Goal: Information Seeking & Learning: Check status

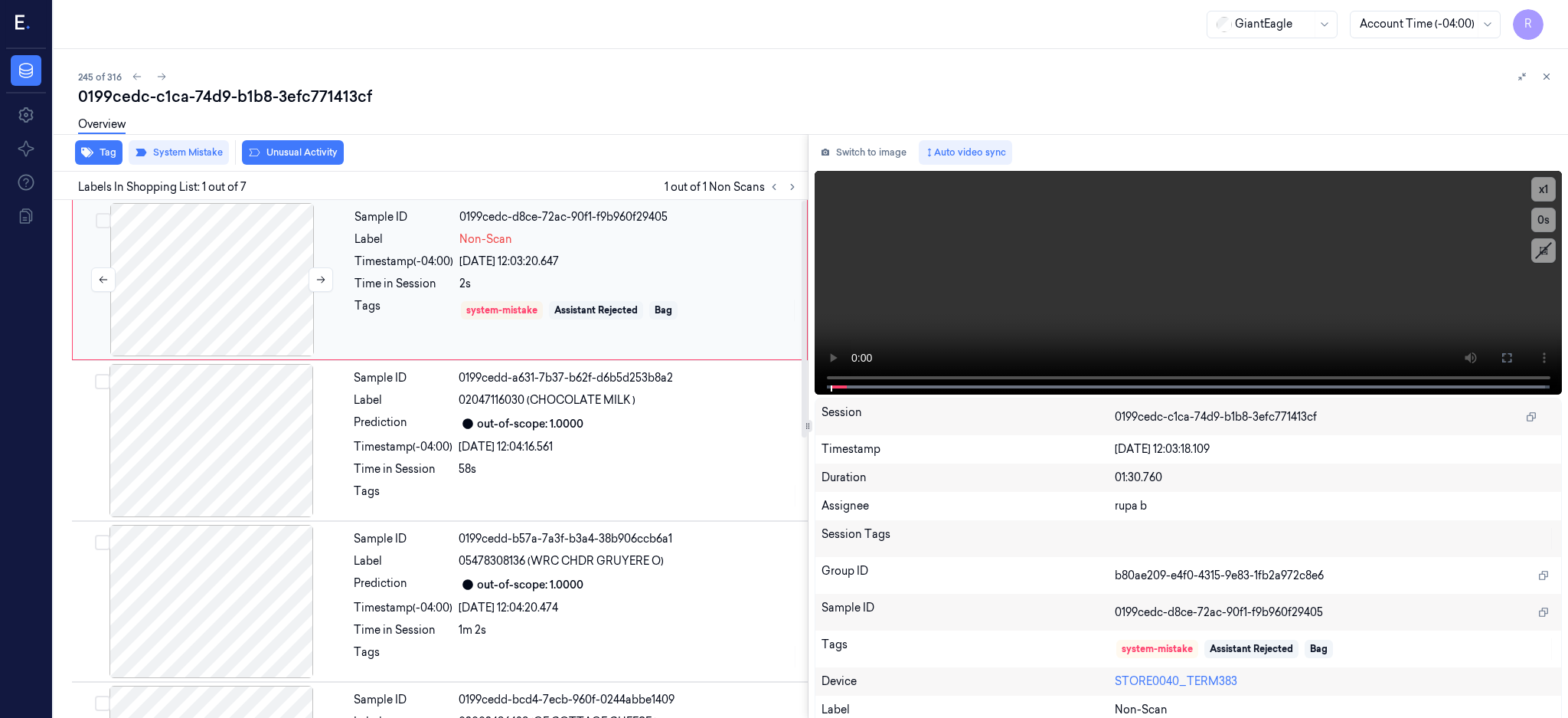
click at [230, 274] on div at bounding box center [212, 280] width 273 height 153
click at [157, 263] on div at bounding box center [212, 280] width 273 height 153
click at [1519, 357] on button at bounding box center [1506, 358] width 25 height 25
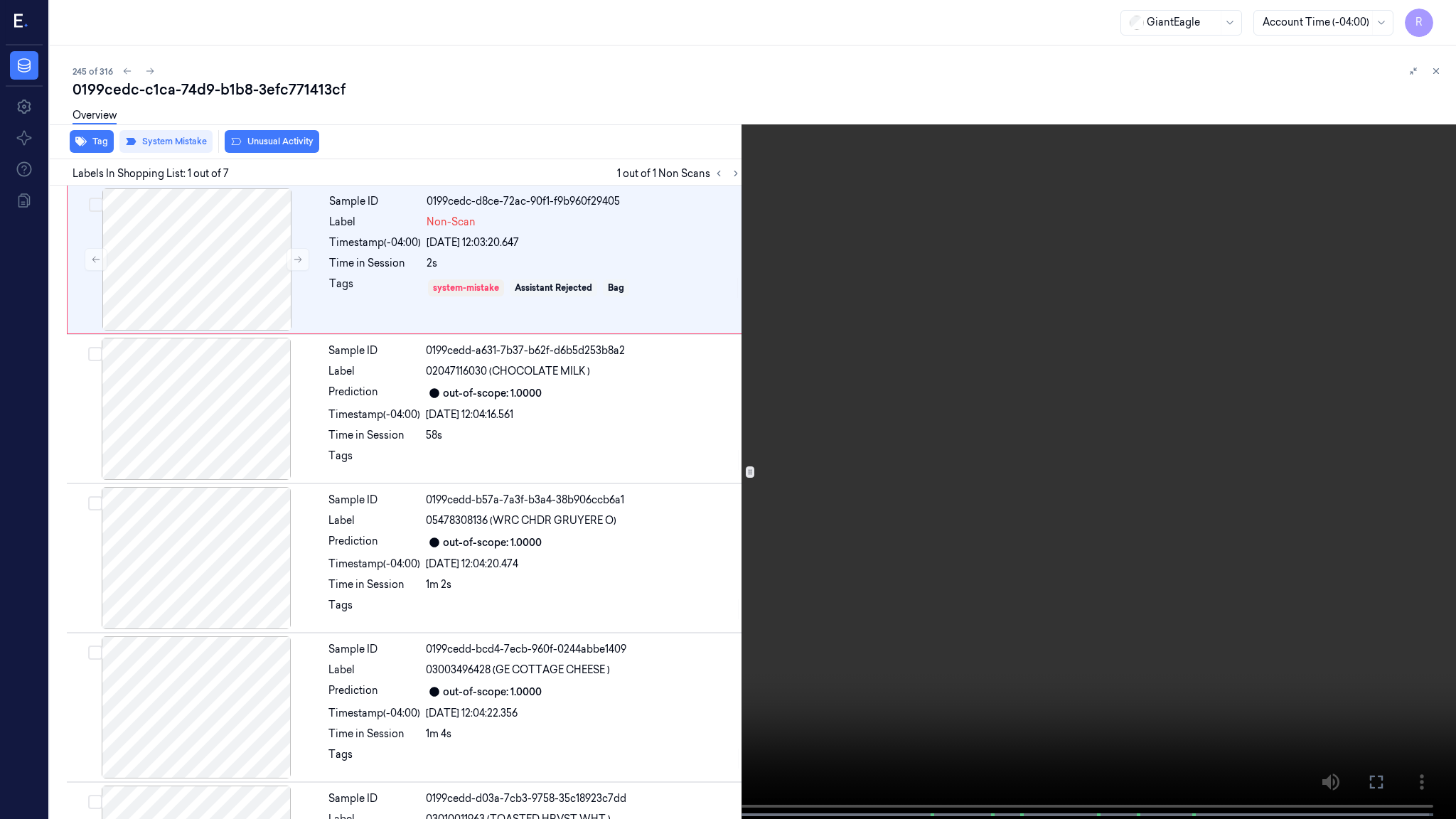
click at [857, 398] on video at bounding box center [728, 411] width 1456 height 821
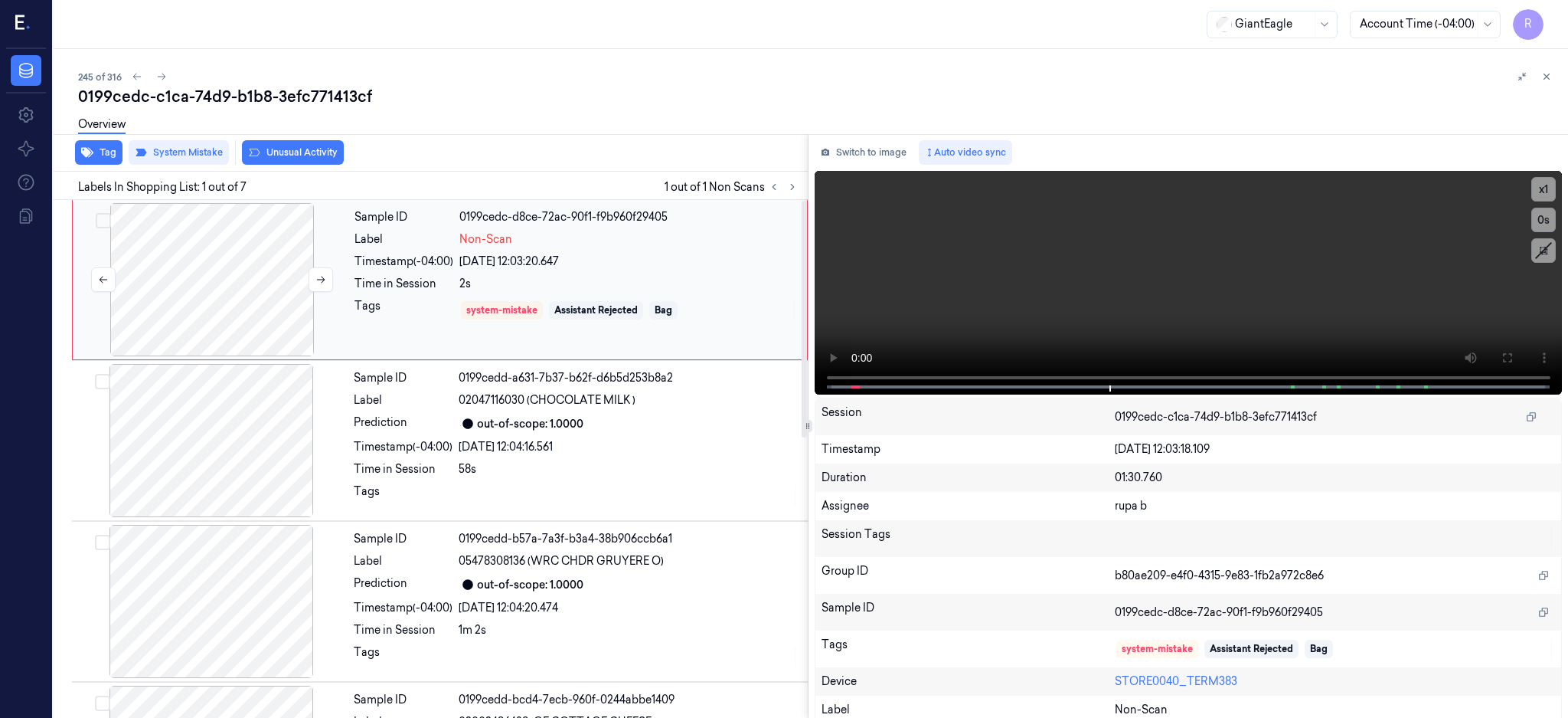
click at [182, 269] on div at bounding box center [212, 280] width 273 height 153
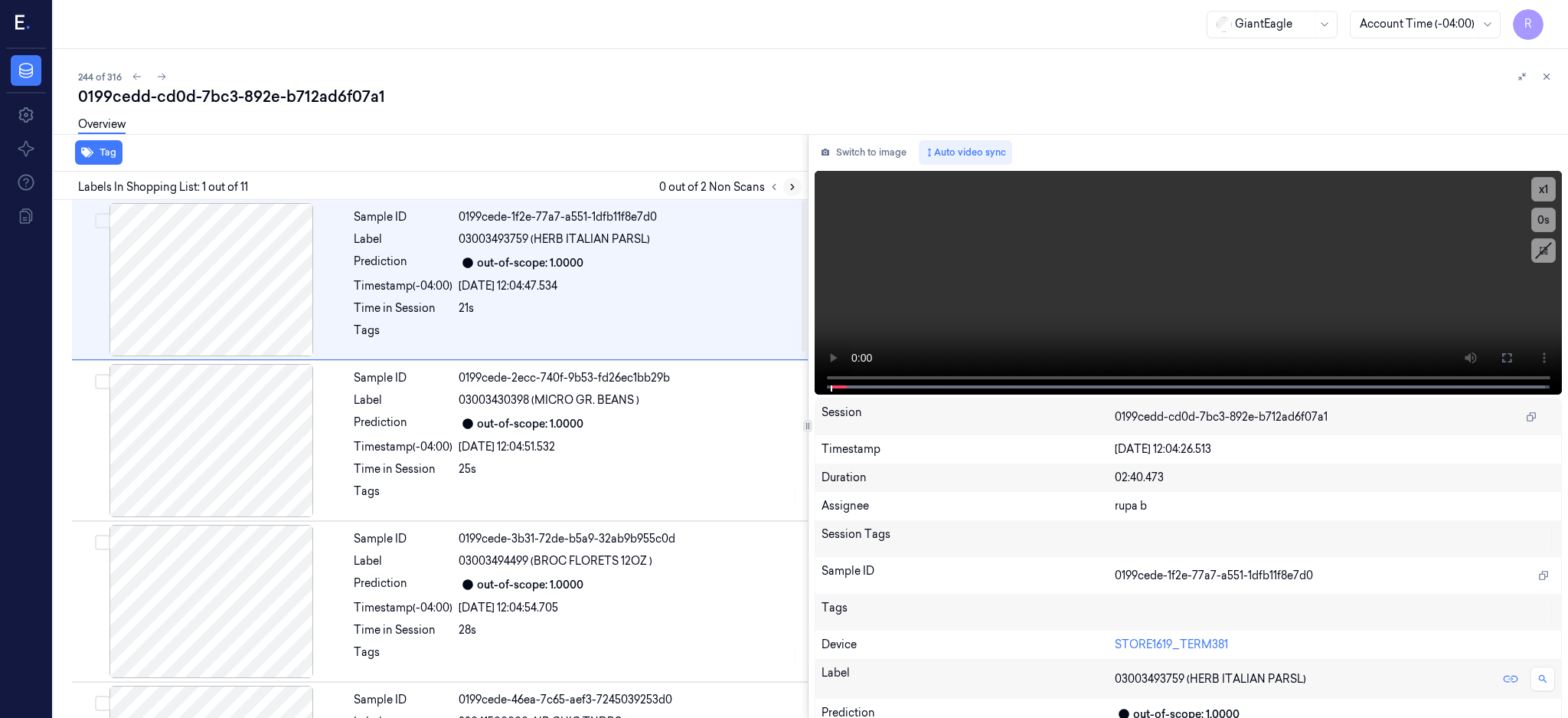
click at [798, 183] on icon at bounding box center [792, 187] width 11 height 11
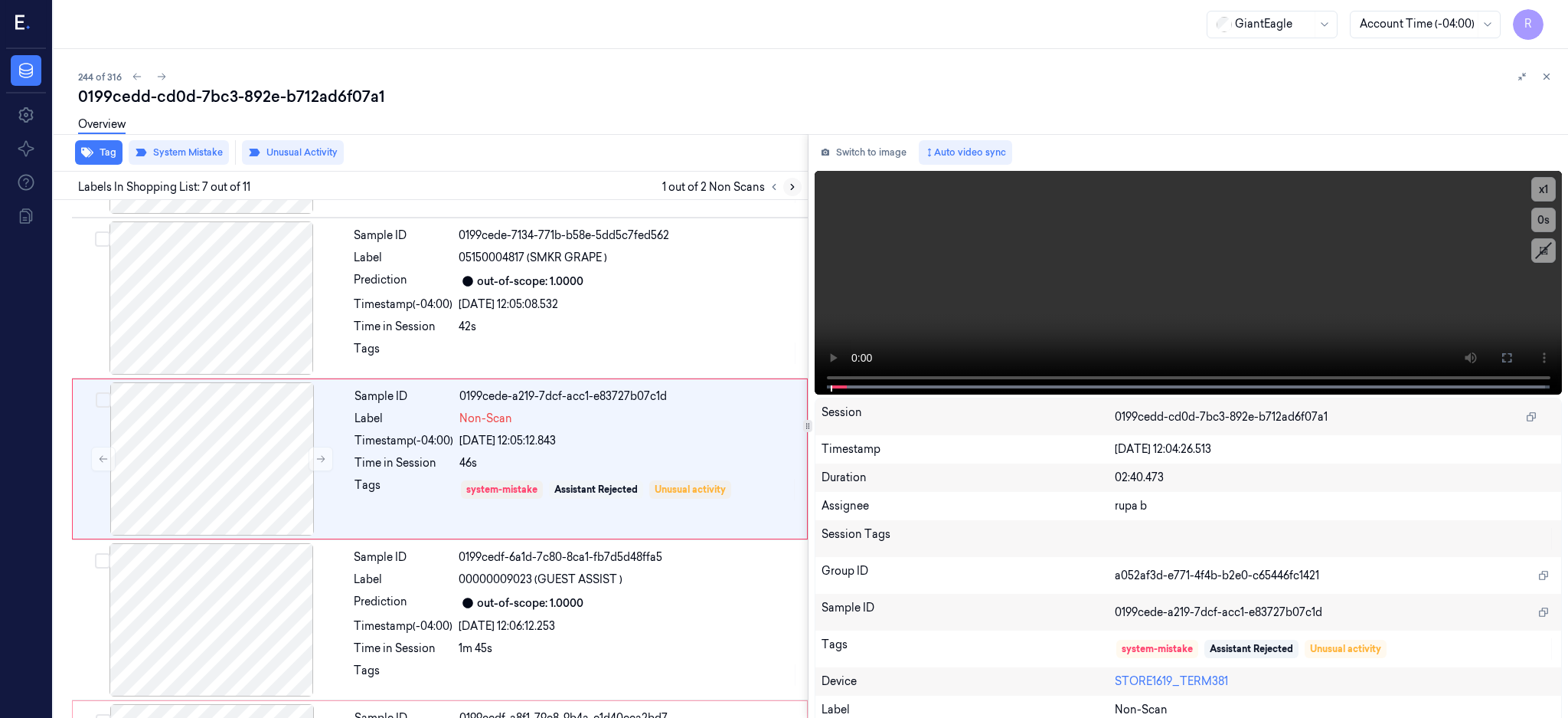
click at [798, 183] on icon at bounding box center [792, 187] width 11 height 11
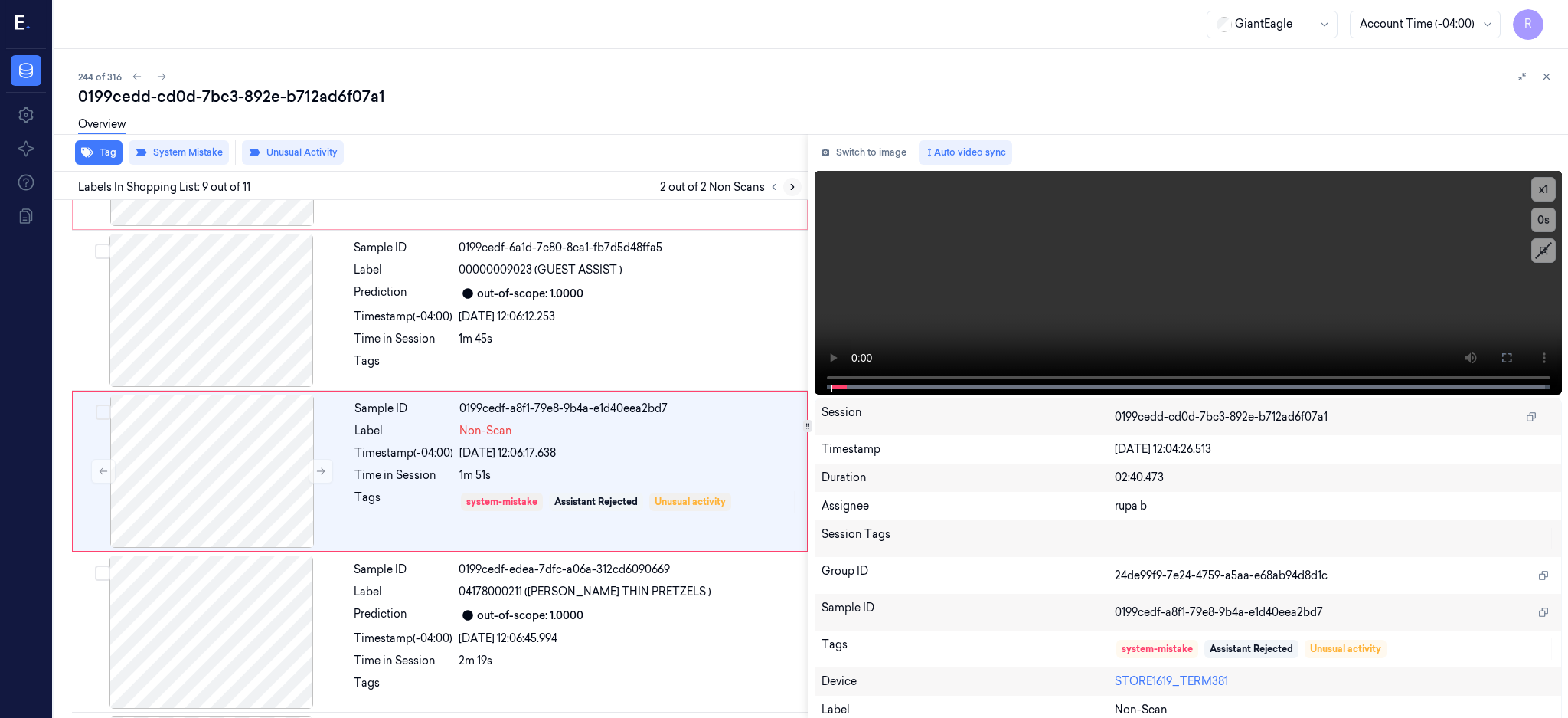
scroll to position [1108, 0]
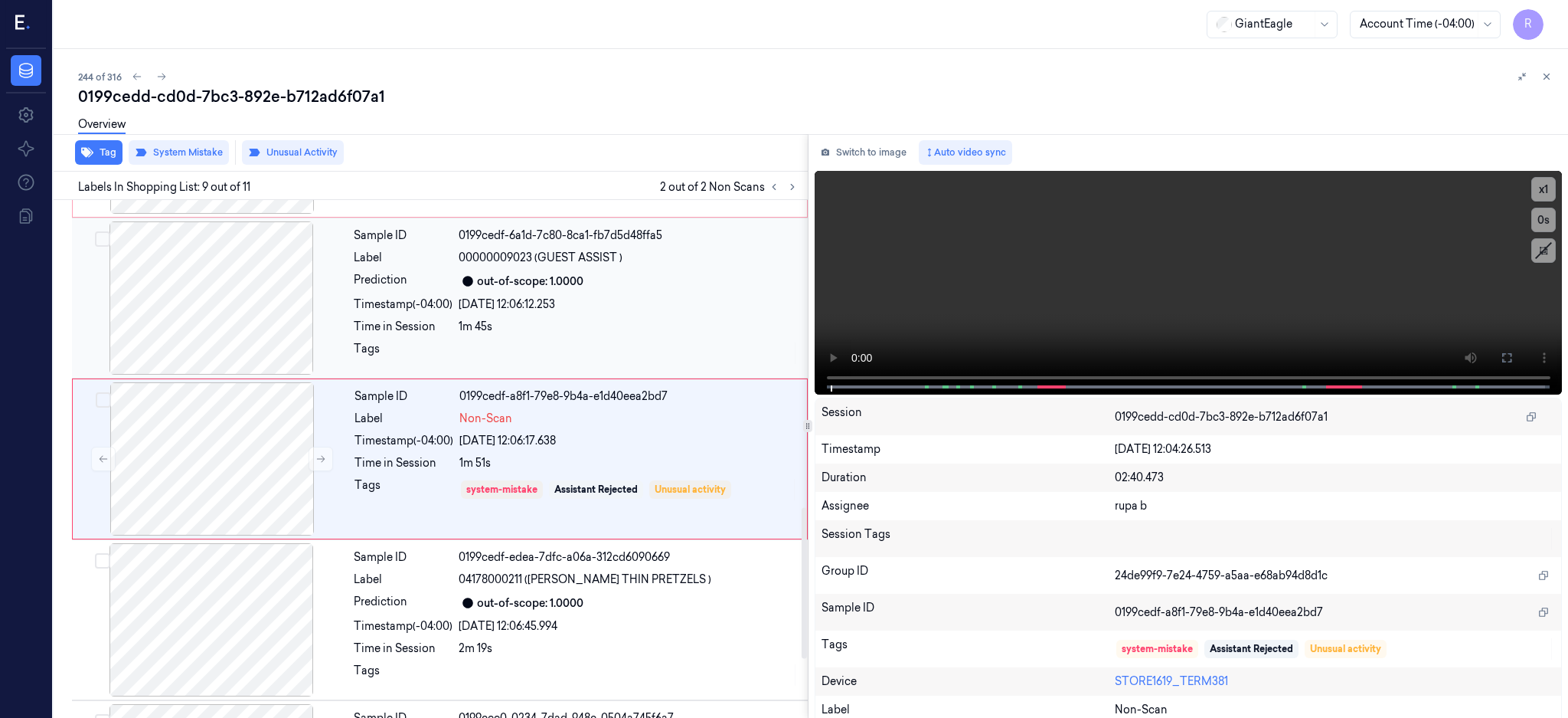
click at [237, 356] on div at bounding box center [211, 298] width 273 height 153
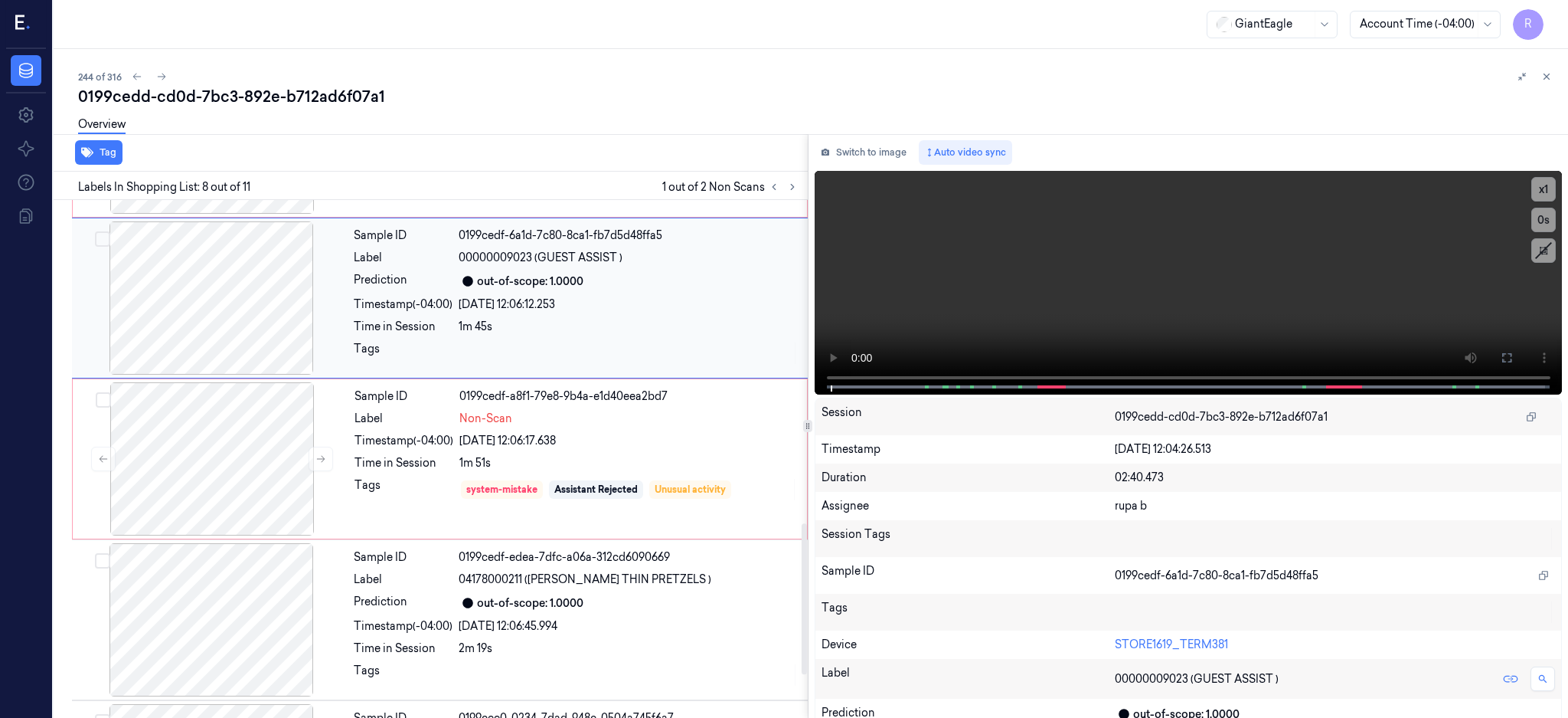
scroll to position [947, 0]
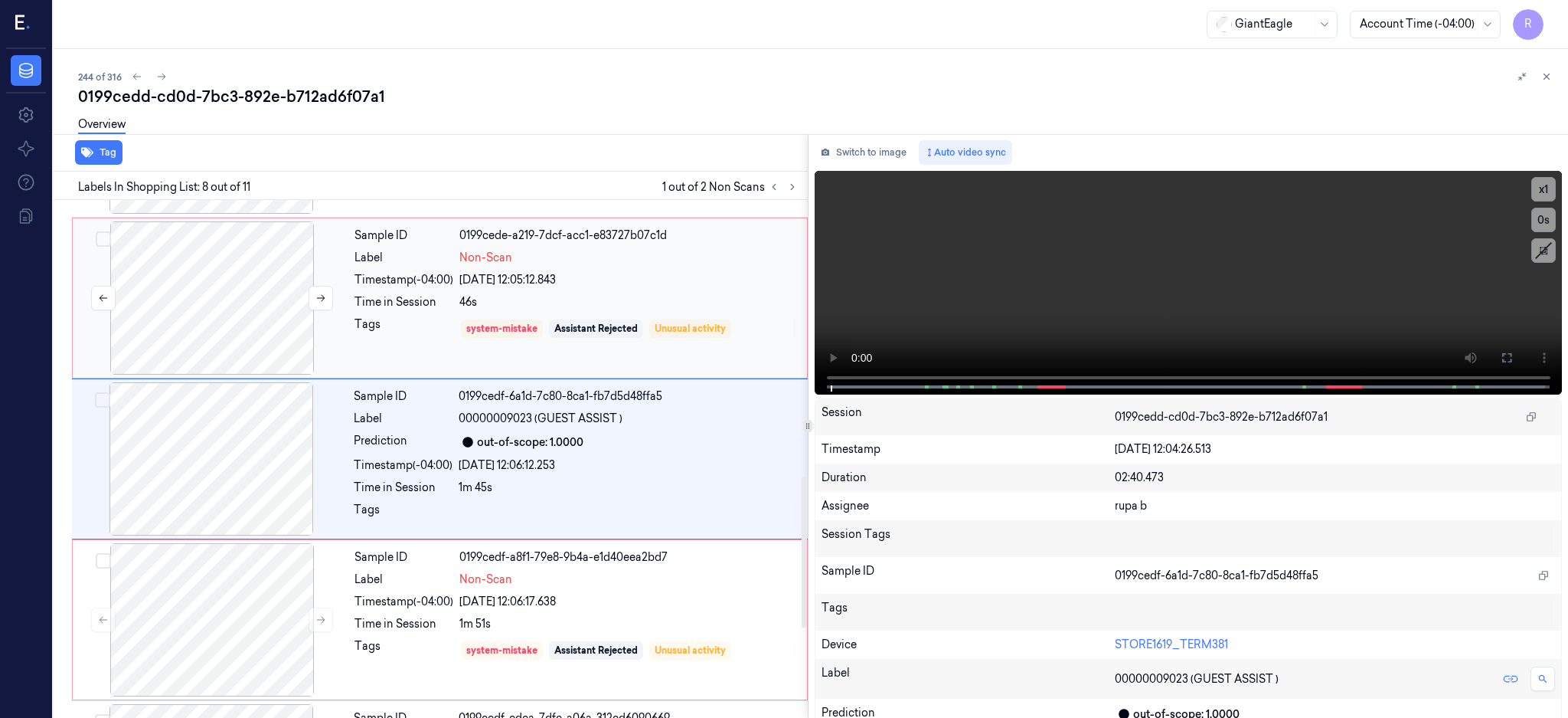
click at [230, 319] on div at bounding box center [212, 298] width 273 height 153
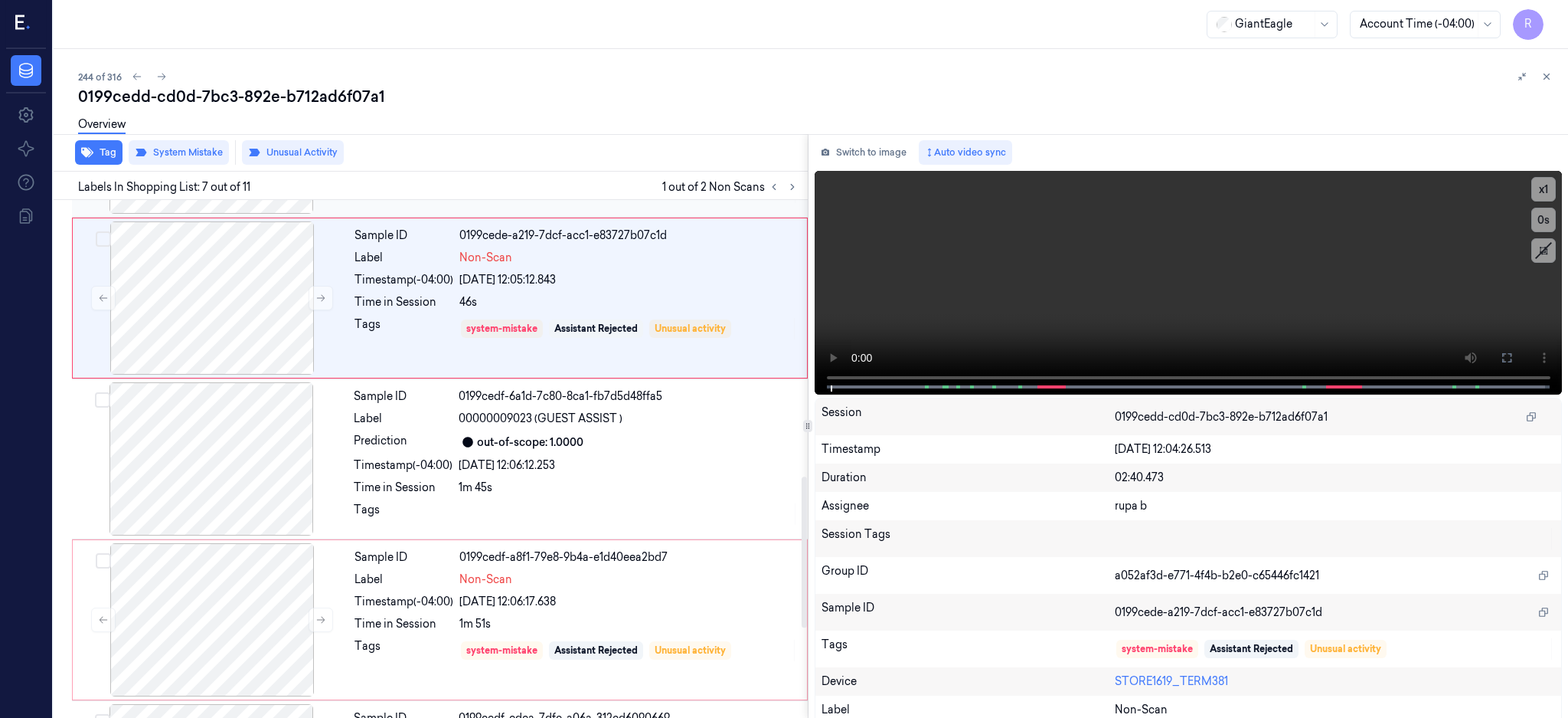
scroll to position [786, 0]
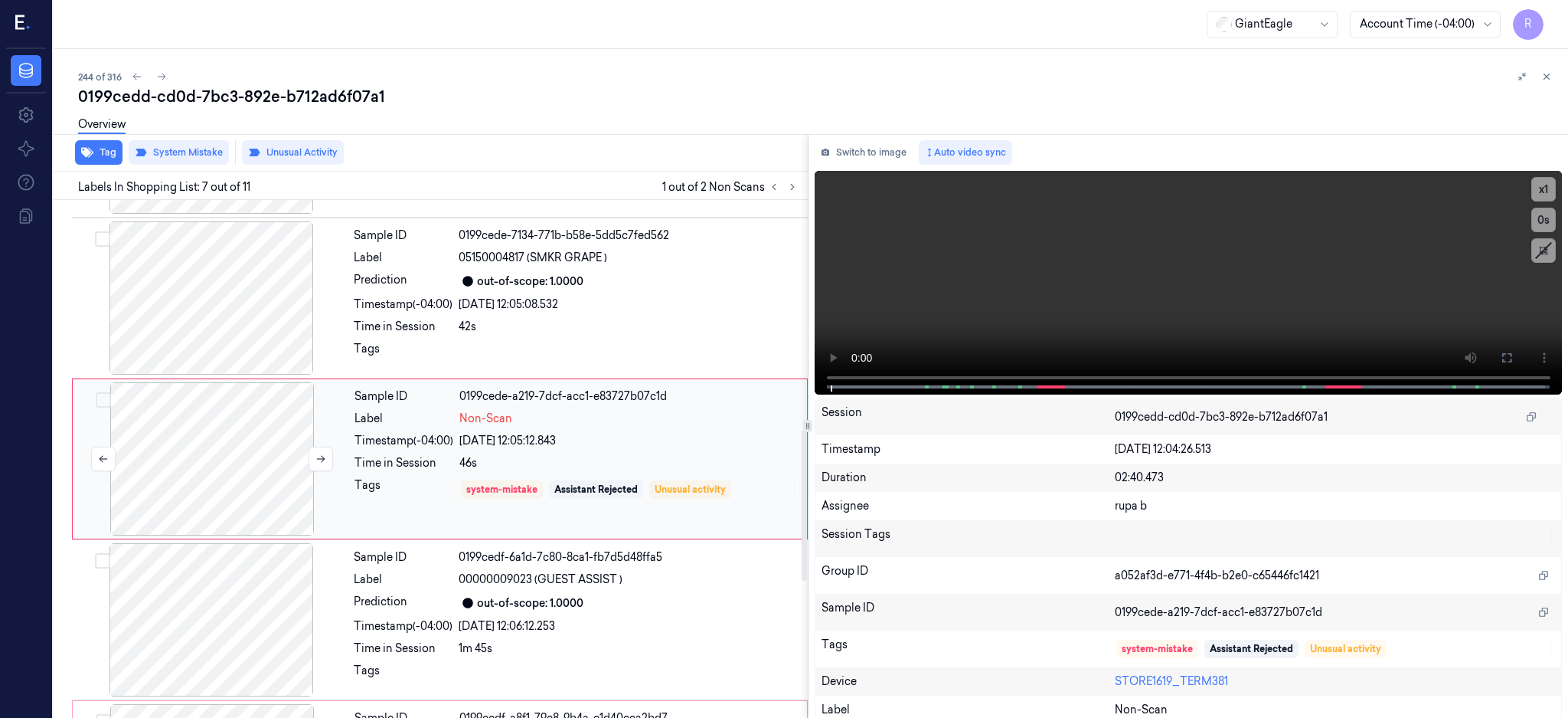
drag, startPoint x: 259, startPoint y: 469, endPoint x: 302, endPoint y: 462, distance: 43.6
click at [262, 469] on div at bounding box center [212, 458] width 273 height 153
click at [332, 453] on button at bounding box center [321, 459] width 25 height 25
click at [323, 458] on icon at bounding box center [321, 459] width 9 height 7
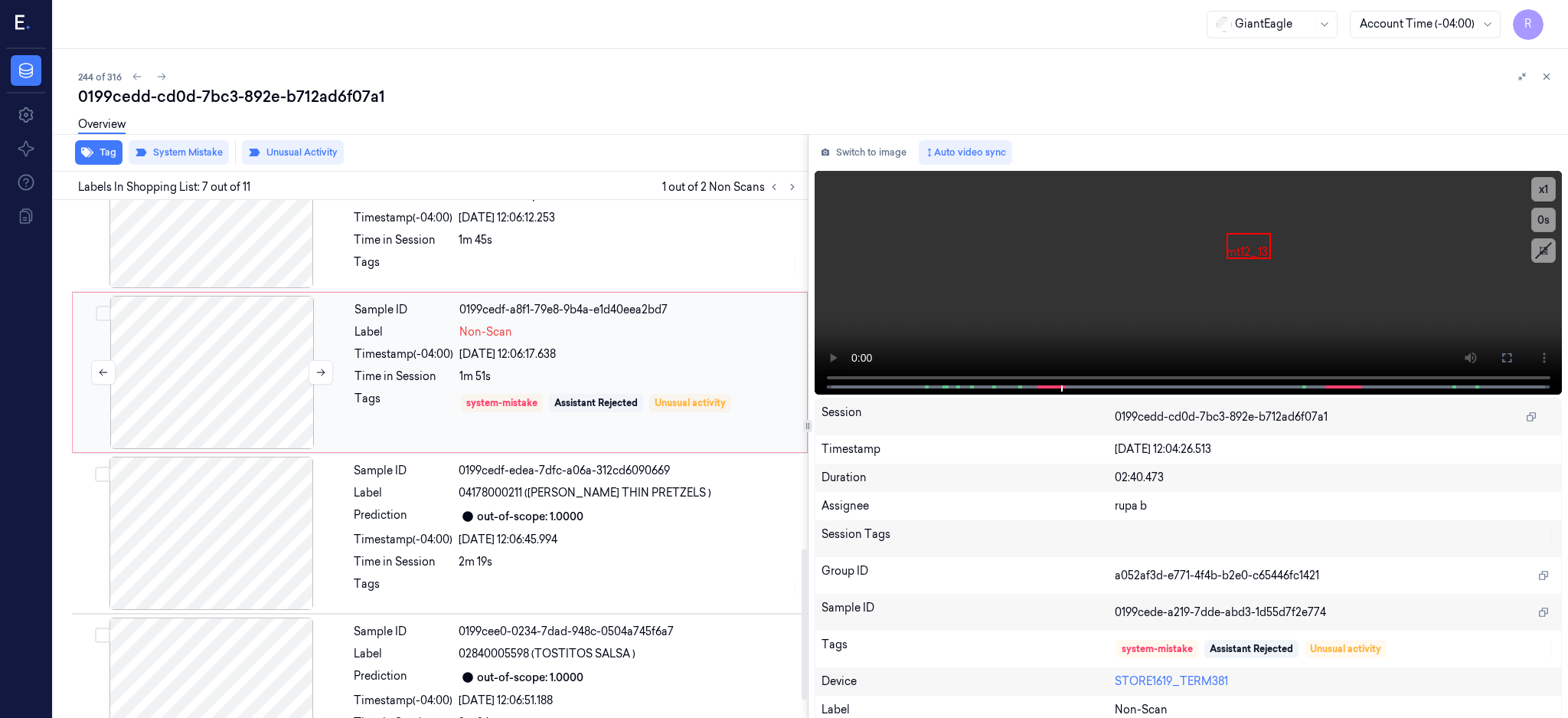
click at [198, 396] on div at bounding box center [212, 372] width 273 height 153
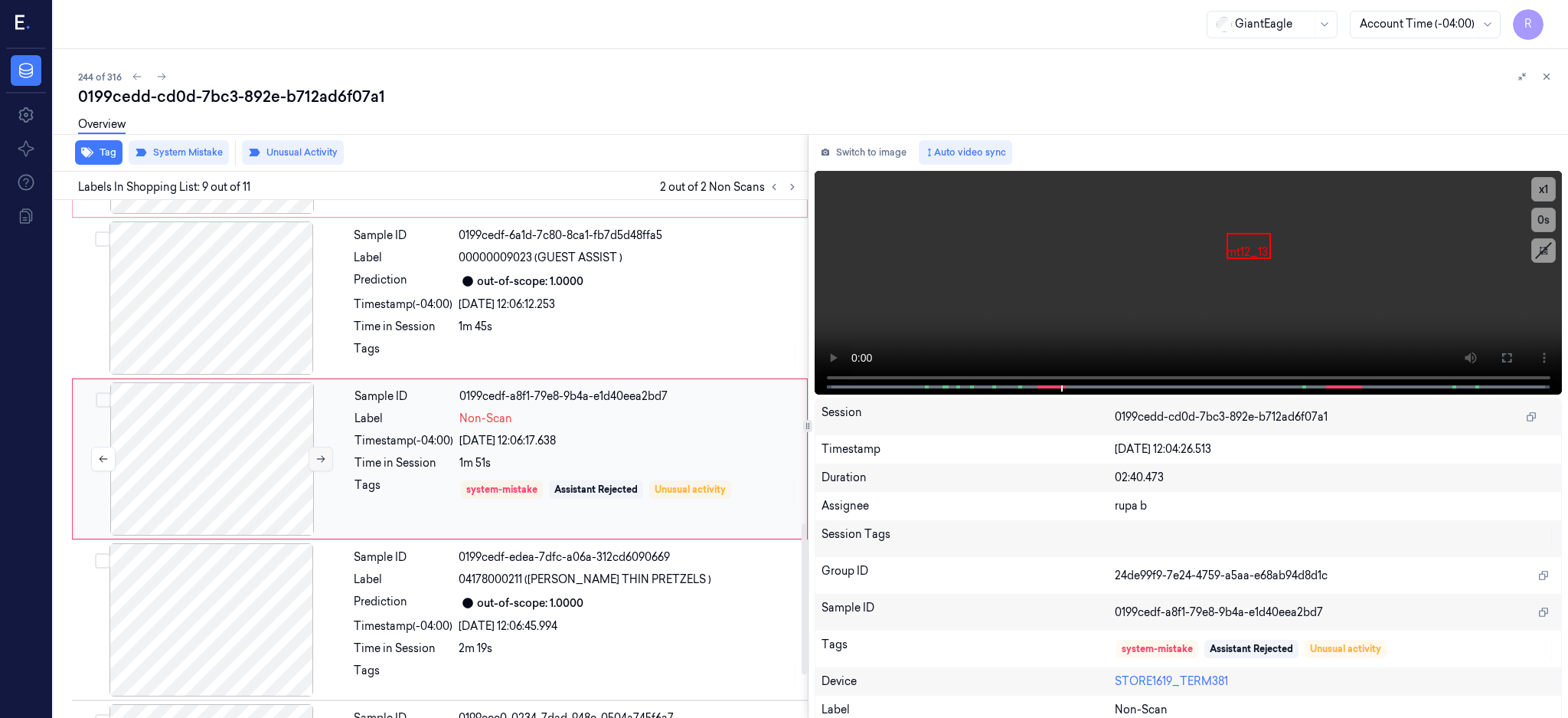
click at [322, 451] on button at bounding box center [321, 459] width 25 height 25
